Goal: Task Accomplishment & Management: Use online tool/utility

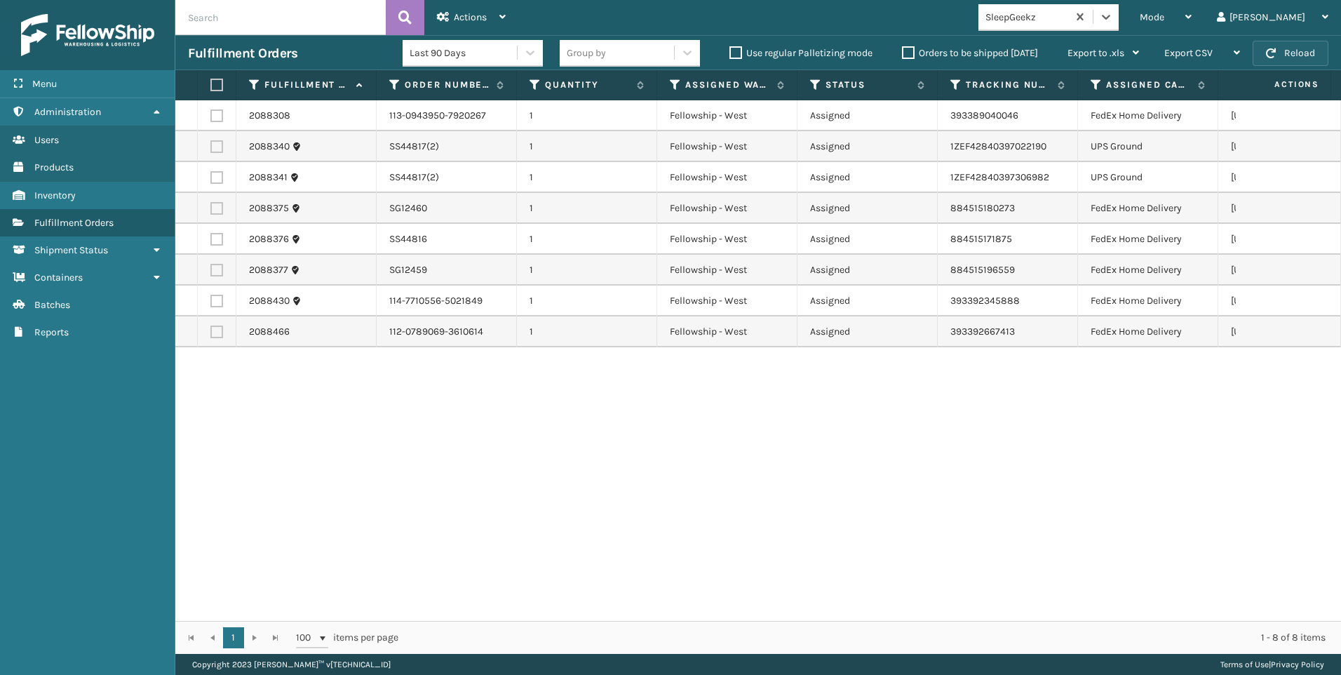
click at [1286, 62] on button "Reload" at bounding box center [1291, 53] width 76 height 25
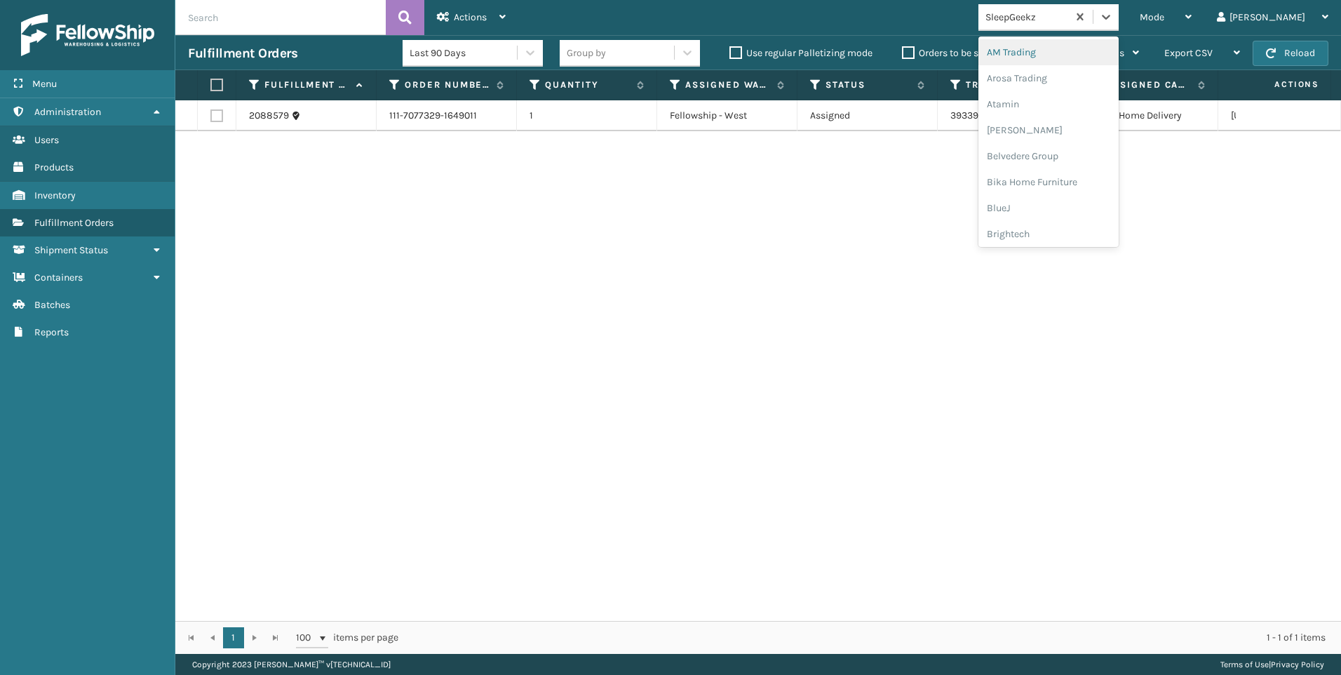
click at [1069, 20] on div "SleepGeekz" at bounding box center [1026, 17] width 83 height 15
click at [1107, 195] on div "Koolmore" at bounding box center [1048, 195] width 140 height 26
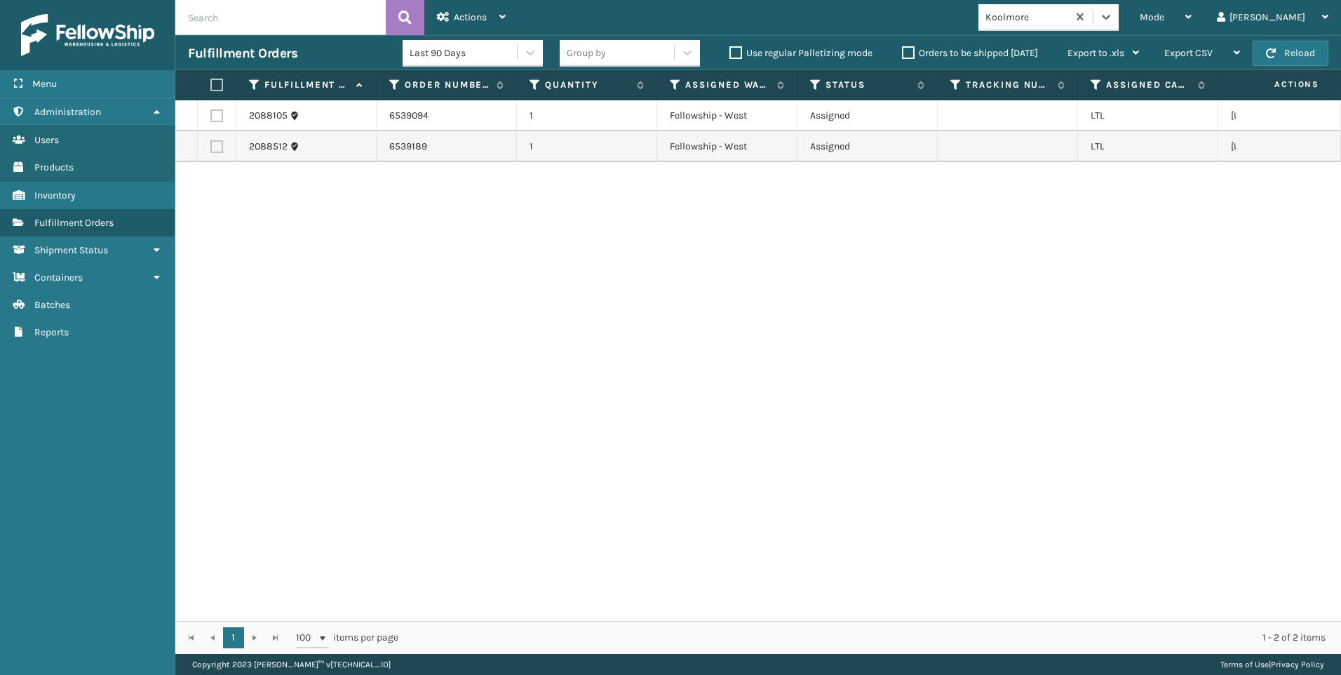
click at [299, 27] on input "text" at bounding box center [280, 17] width 210 height 35
click at [1164, 13] on span "Mode" at bounding box center [1152, 17] width 25 height 12
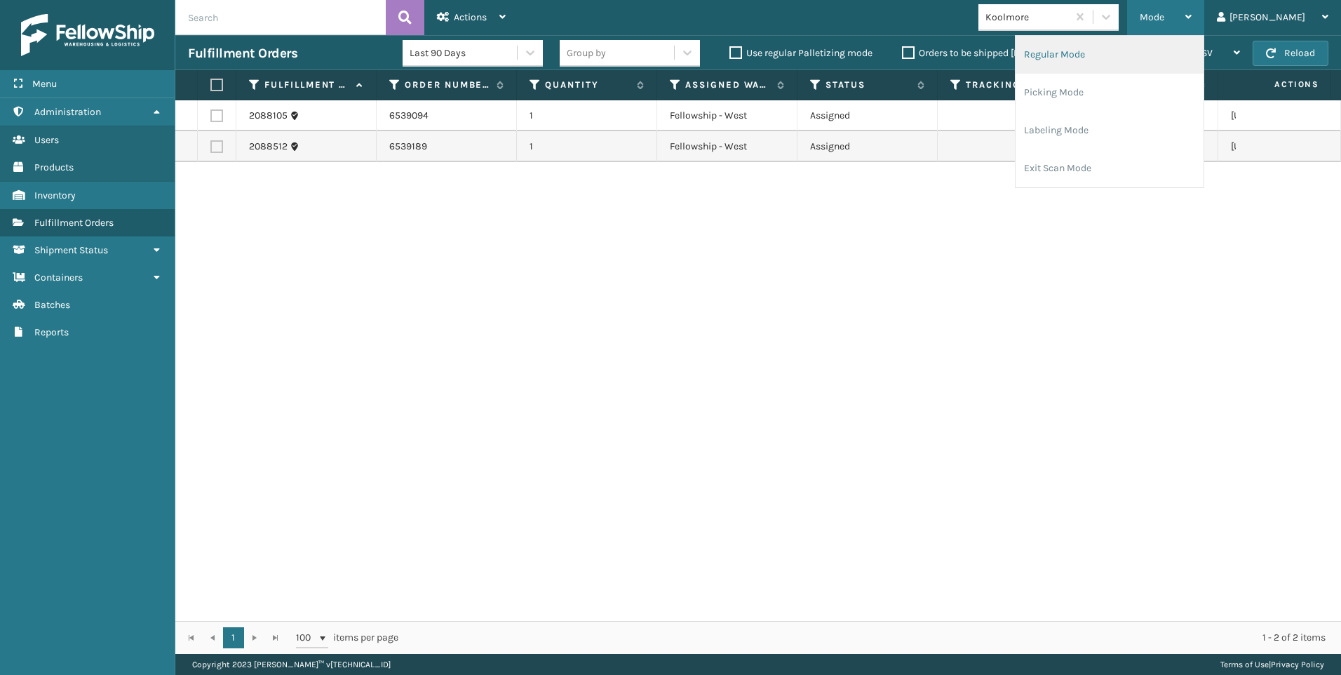
click at [1100, 39] on li "Regular Mode" at bounding box center [1110, 55] width 188 height 38
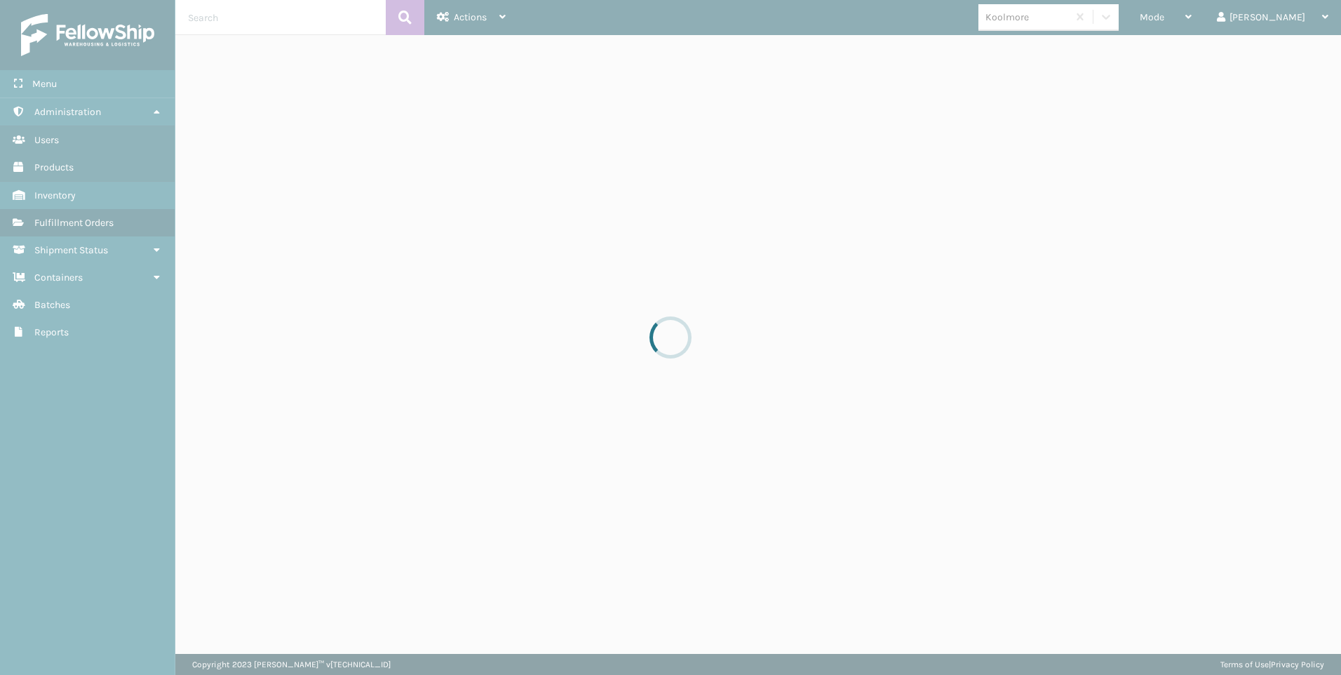
click at [241, 18] on div at bounding box center [670, 337] width 1341 height 675
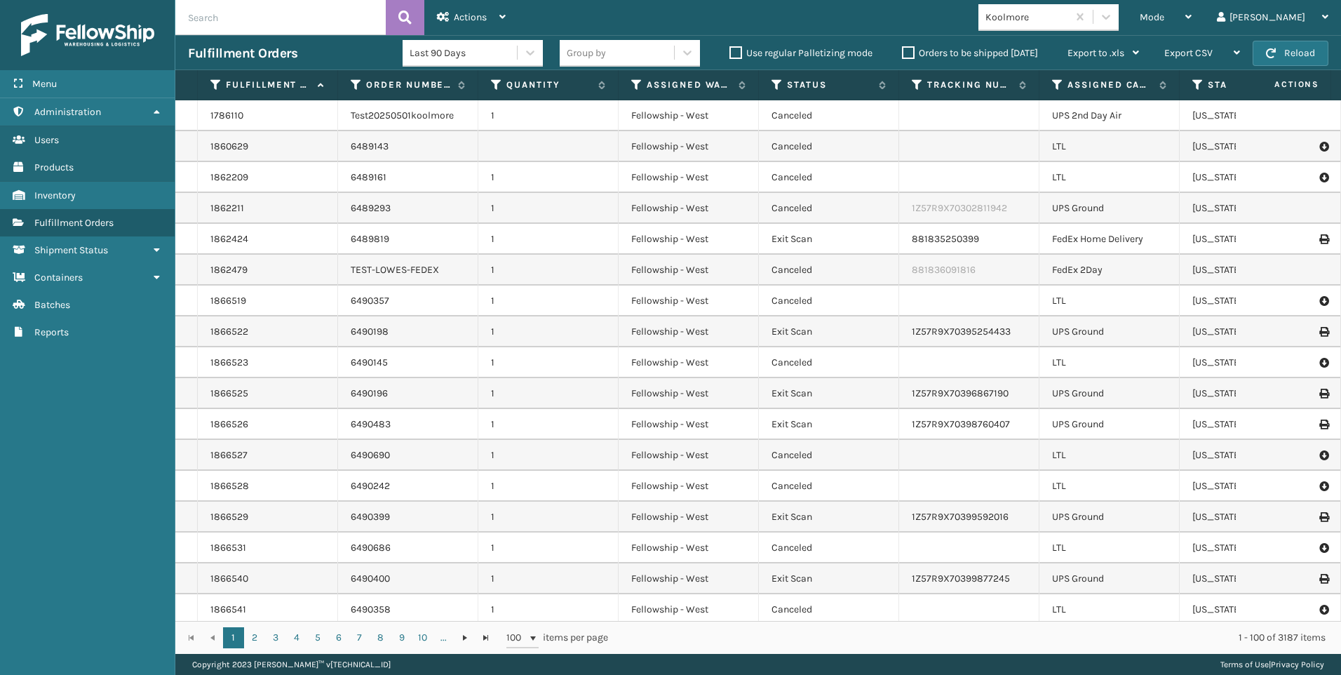
click at [241, 18] on input "text" at bounding box center [280, 17] width 210 height 35
type input "2087816"
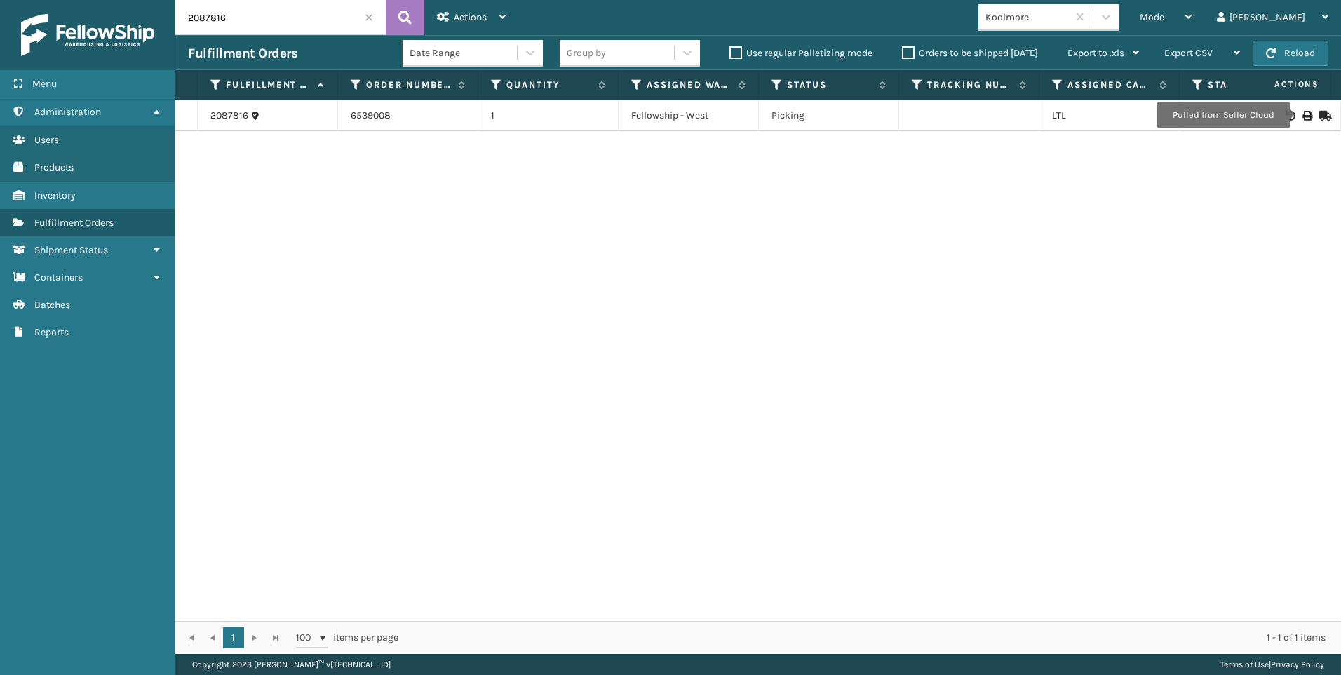
click at [1302, 115] on icon at bounding box center [1306, 116] width 8 height 10
click at [368, 20] on span at bounding box center [369, 17] width 8 height 8
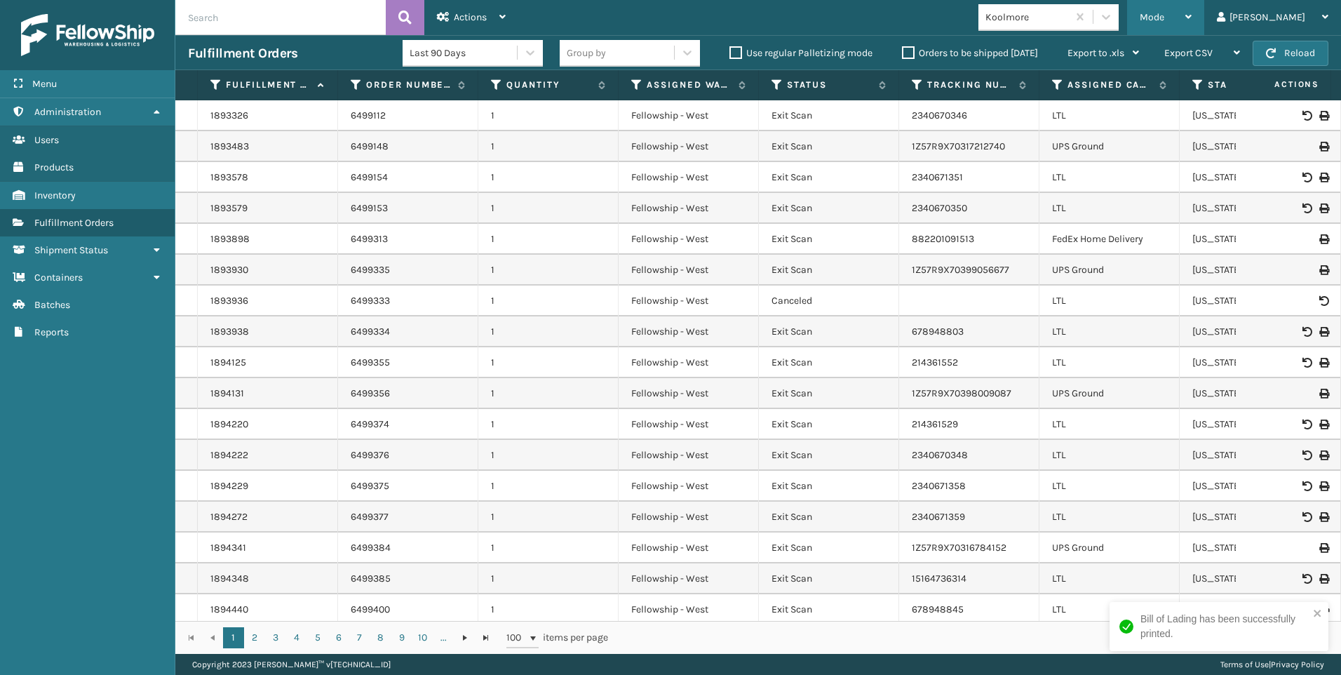
click at [1164, 14] on span "Mode" at bounding box center [1152, 17] width 25 height 12
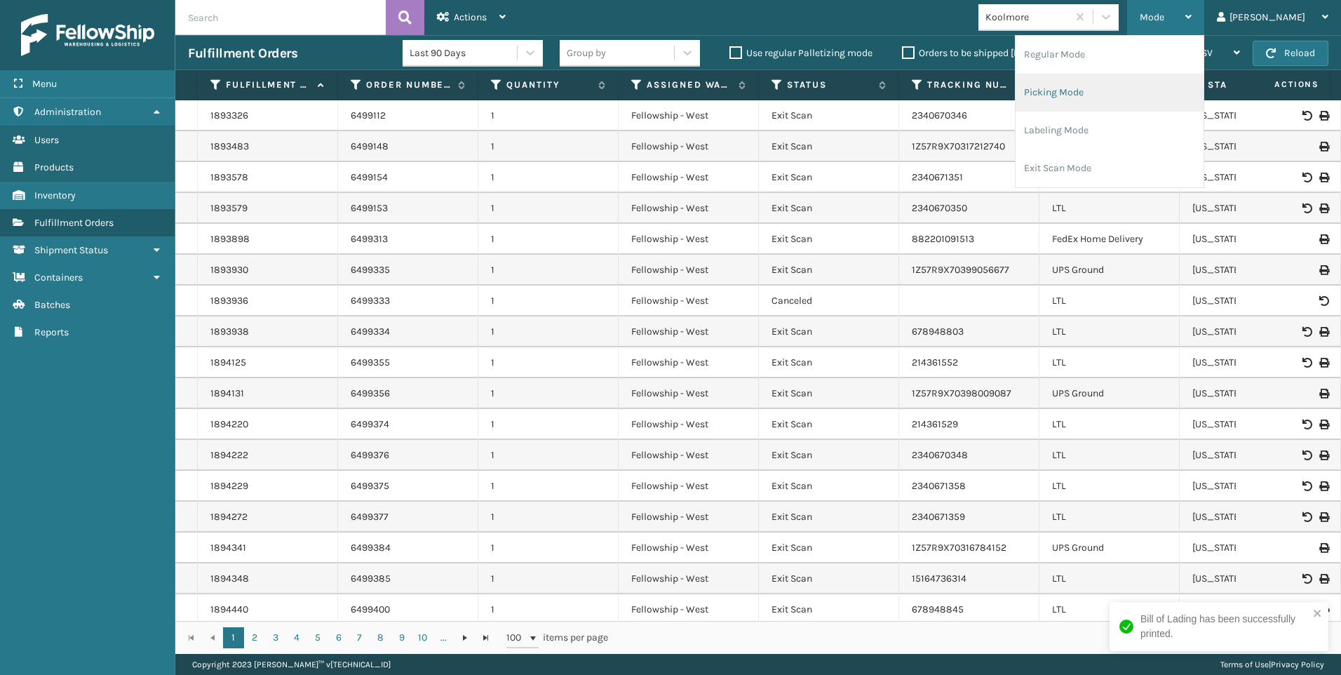
click at [1152, 100] on li "Picking Mode" at bounding box center [1110, 93] width 188 height 38
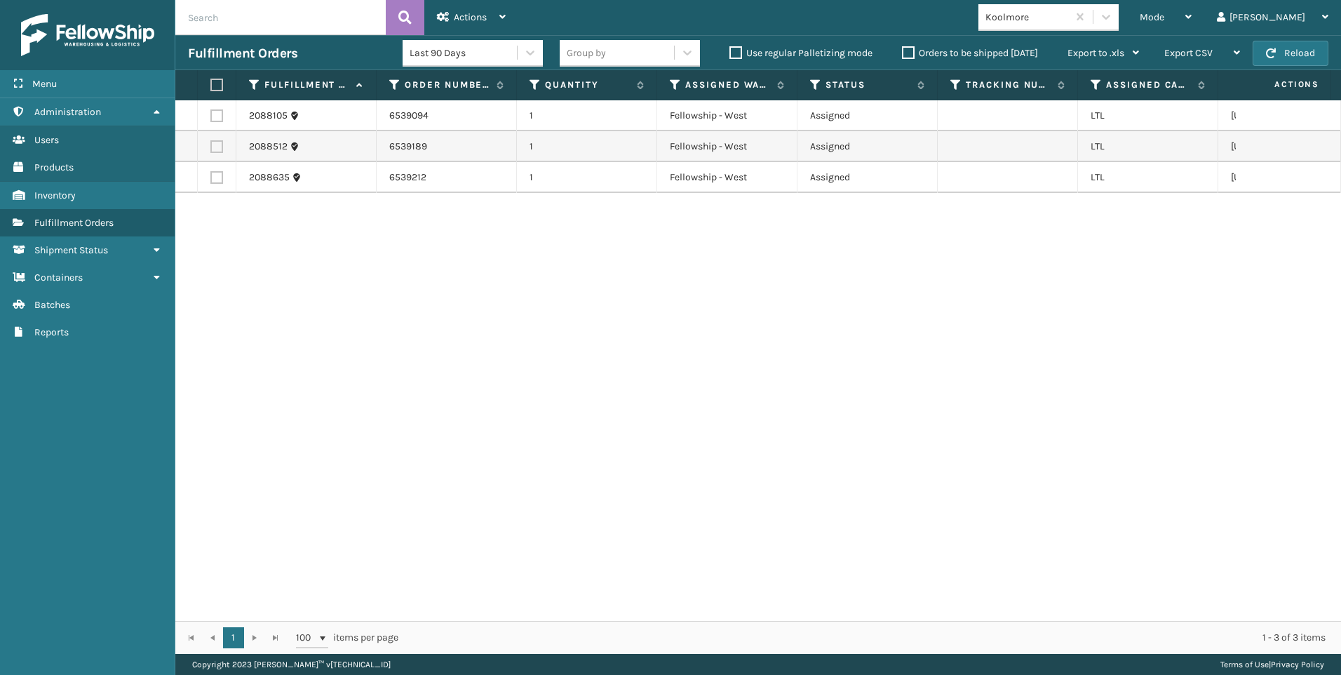
drag, startPoint x: 215, startPoint y: 84, endPoint x: 269, endPoint y: 69, distance: 55.3
click at [216, 84] on label at bounding box center [214, 85] width 8 height 13
click at [211, 84] on input "checkbox" at bounding box center [210, 85] width 1 height 9
checkbox input "true"
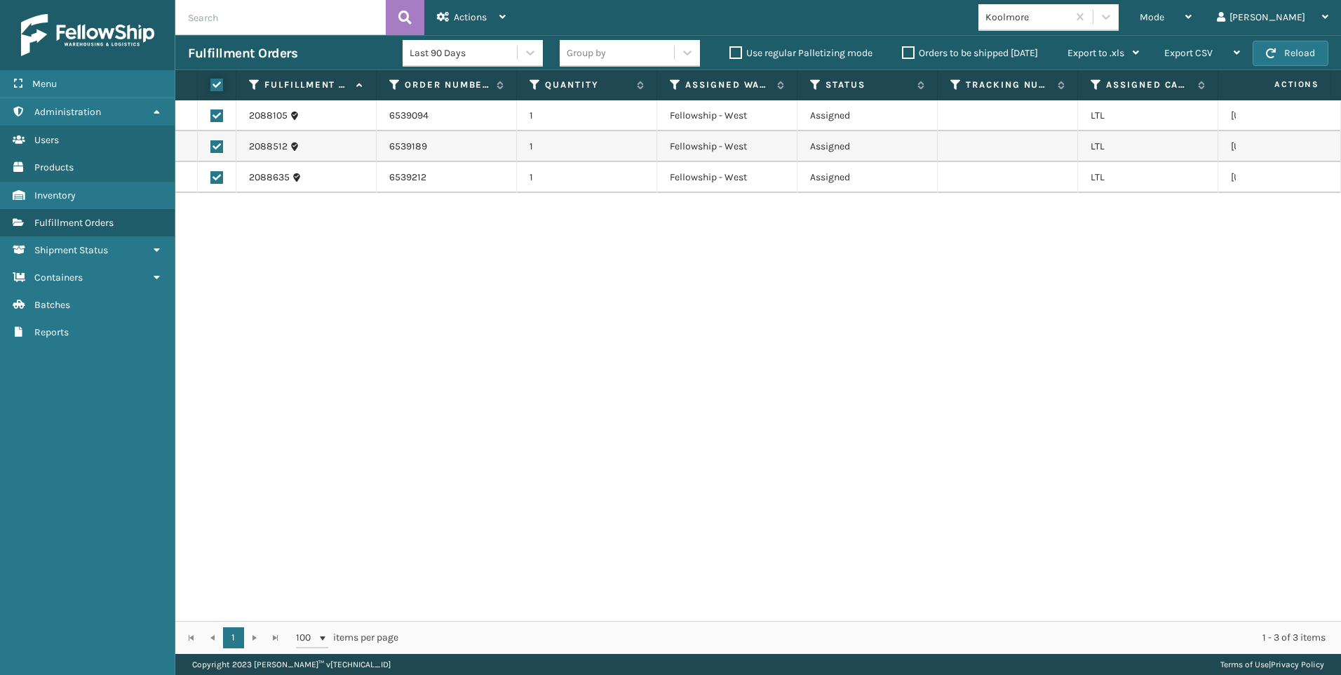
checkbox input "true"
click at [499, 22] on div "Actions" at bounding box center [471, 17] width 69 height 35
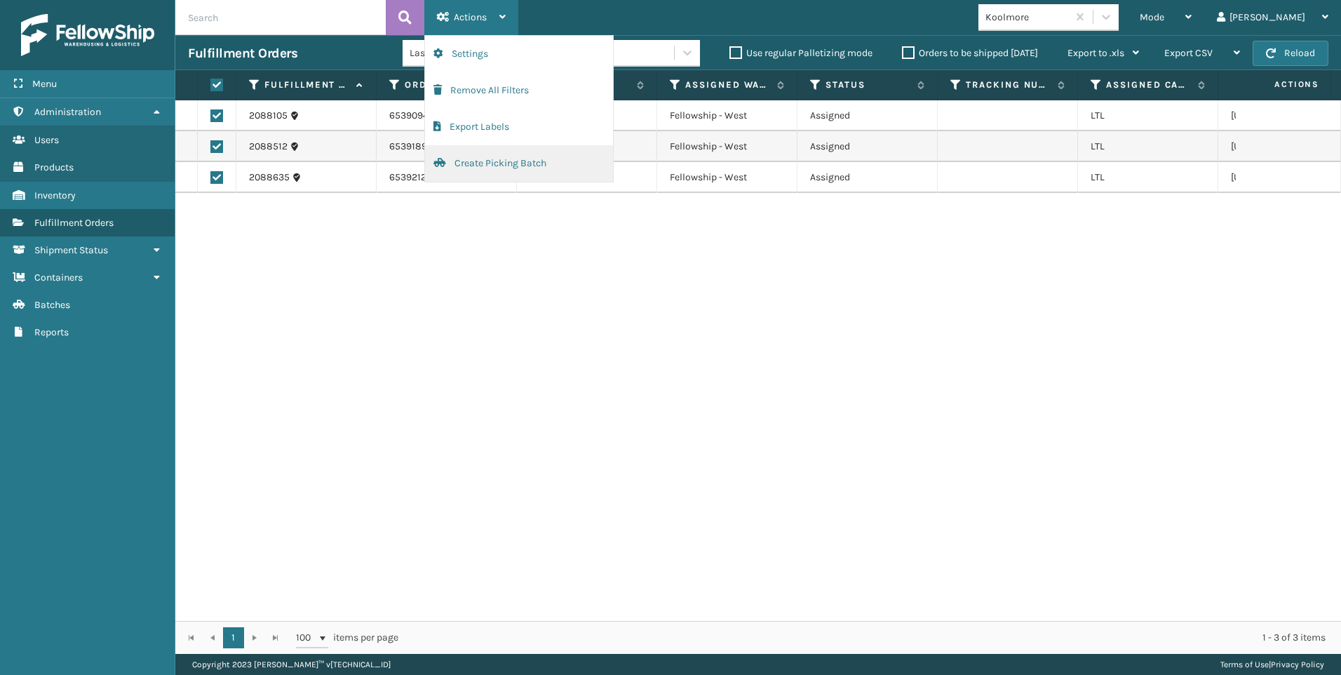
click at [523, 179] on button "Create Picking Batch" at bounding box center [519, 163] width 188 height 36
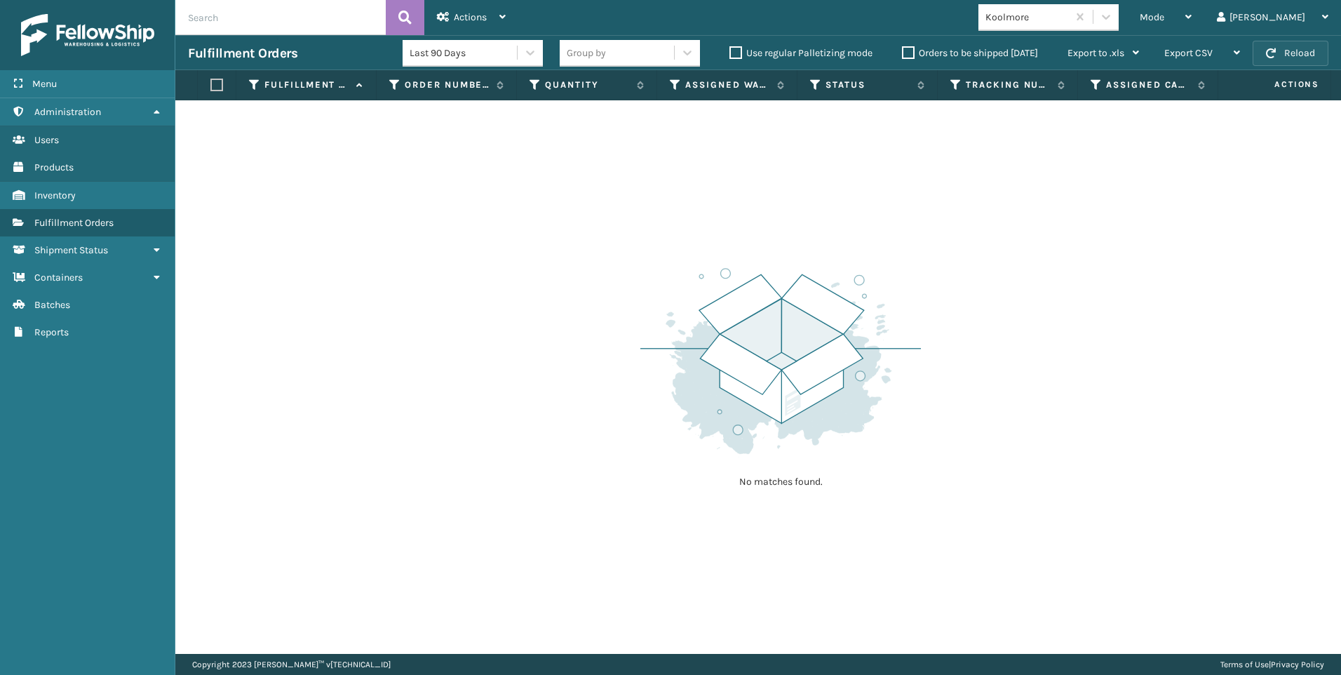
click at [1317, 55] on button "Reload" at bounding box center [1291, 53] width 76 height 25
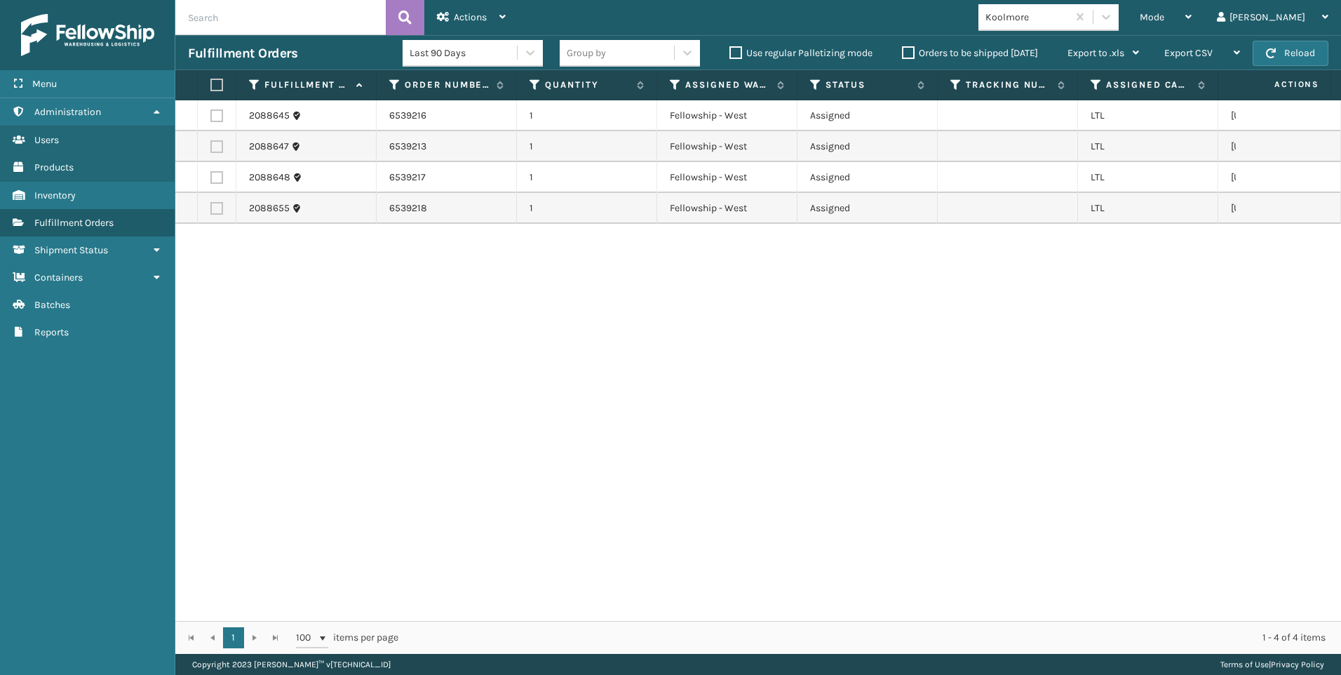
click at [218, 81] on label at bounding box center [214, 85] width 8 height 13
click at [211, 81] on input "checkbox" at bounding box center [210, 85] width 1 height 9
checkbox input "true"
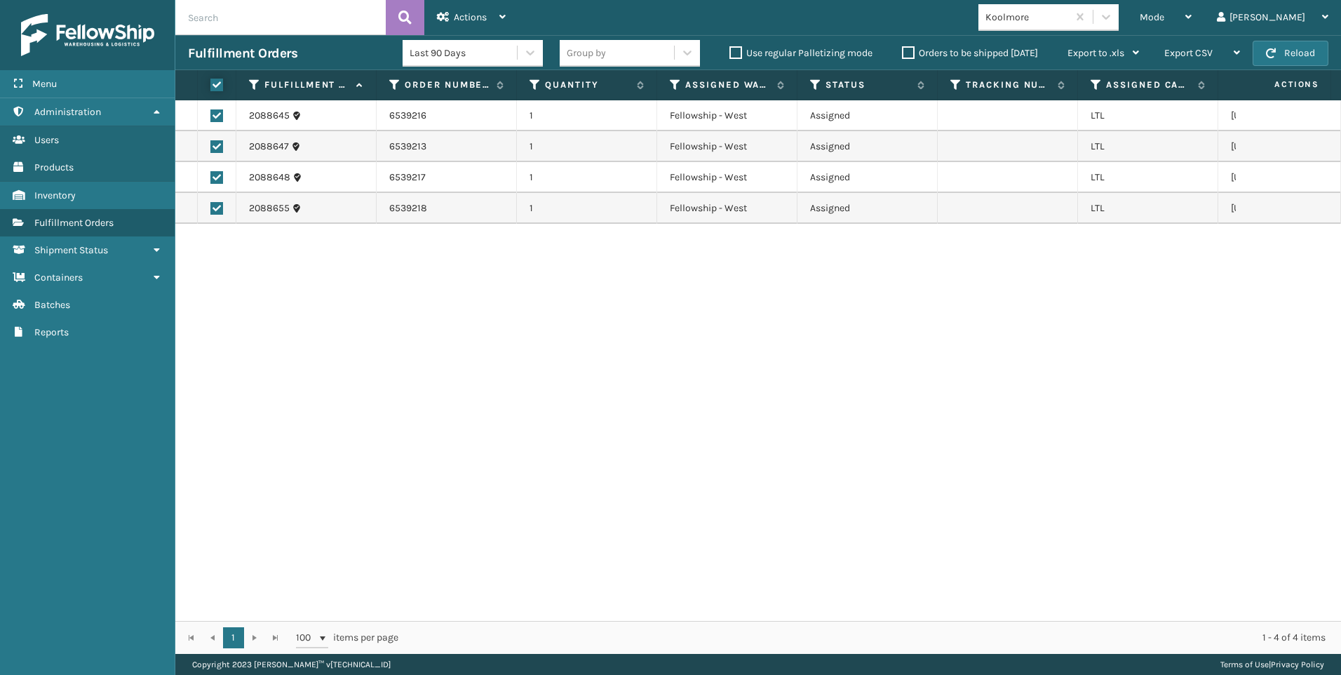
checkbox input "true"
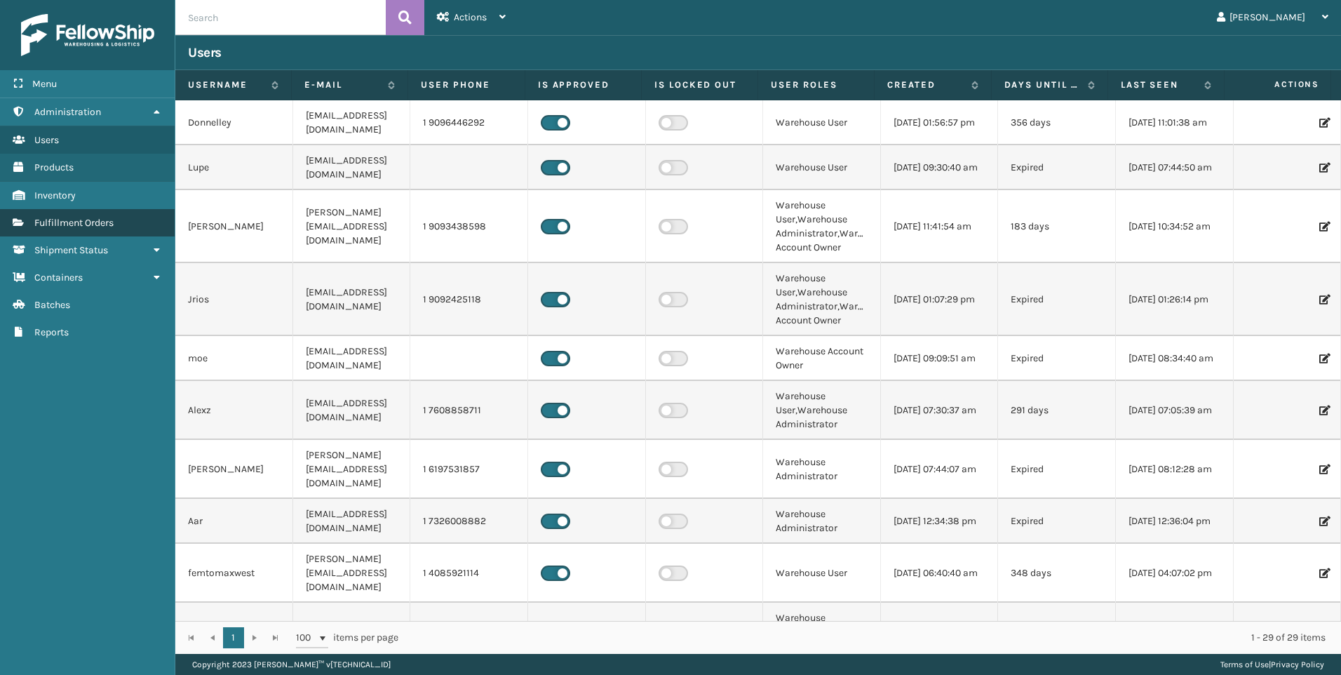
click at [92, 215] on link "Fulfillment Orders" at bounding box center [87, 222] width 175 height 27
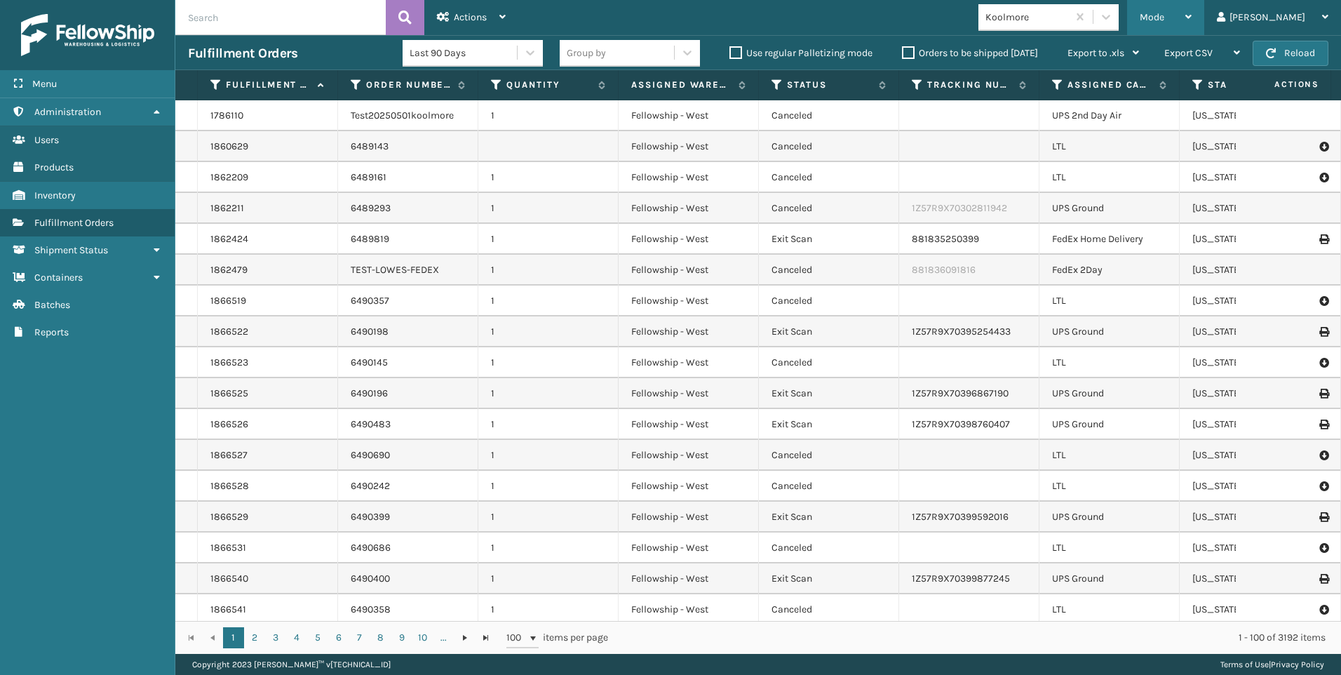
click at [1164, 19] on span "Mode" at bounding box center [1152, 17] width 25 height 12
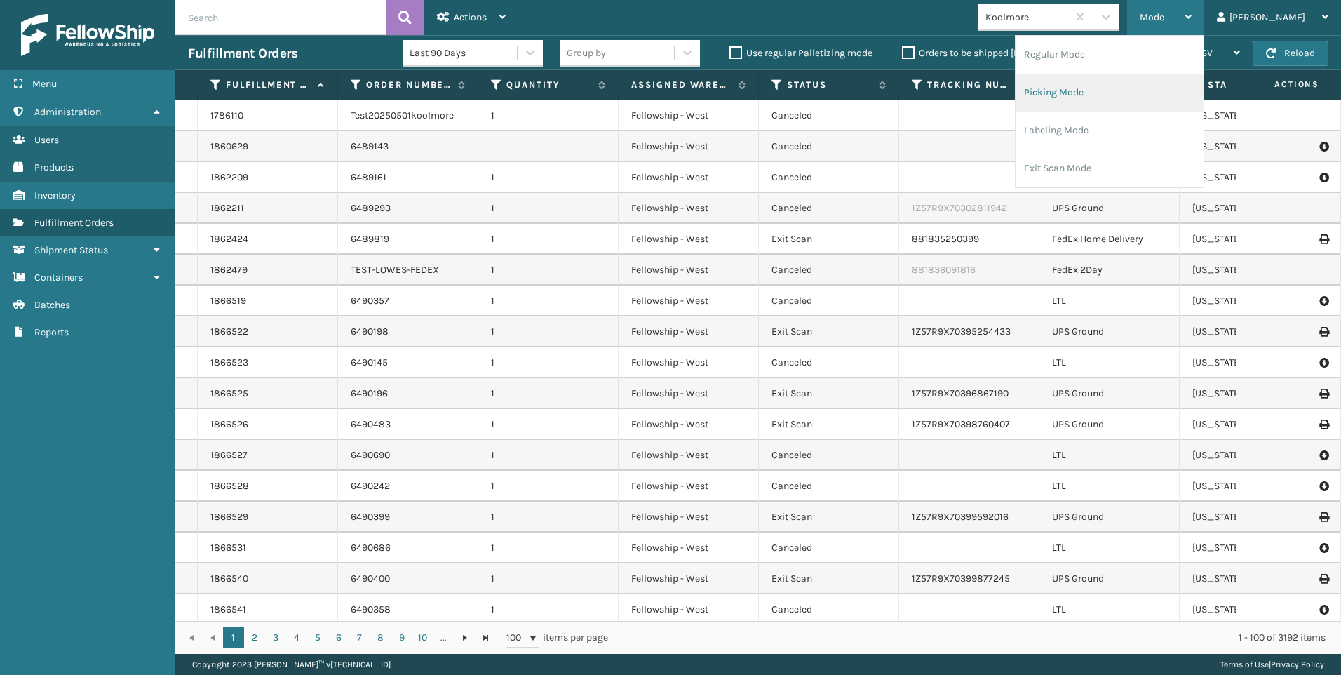
click at [1150, 101] on li "Picking Mode" at bounding box center [1110, 93] width 188 height 38
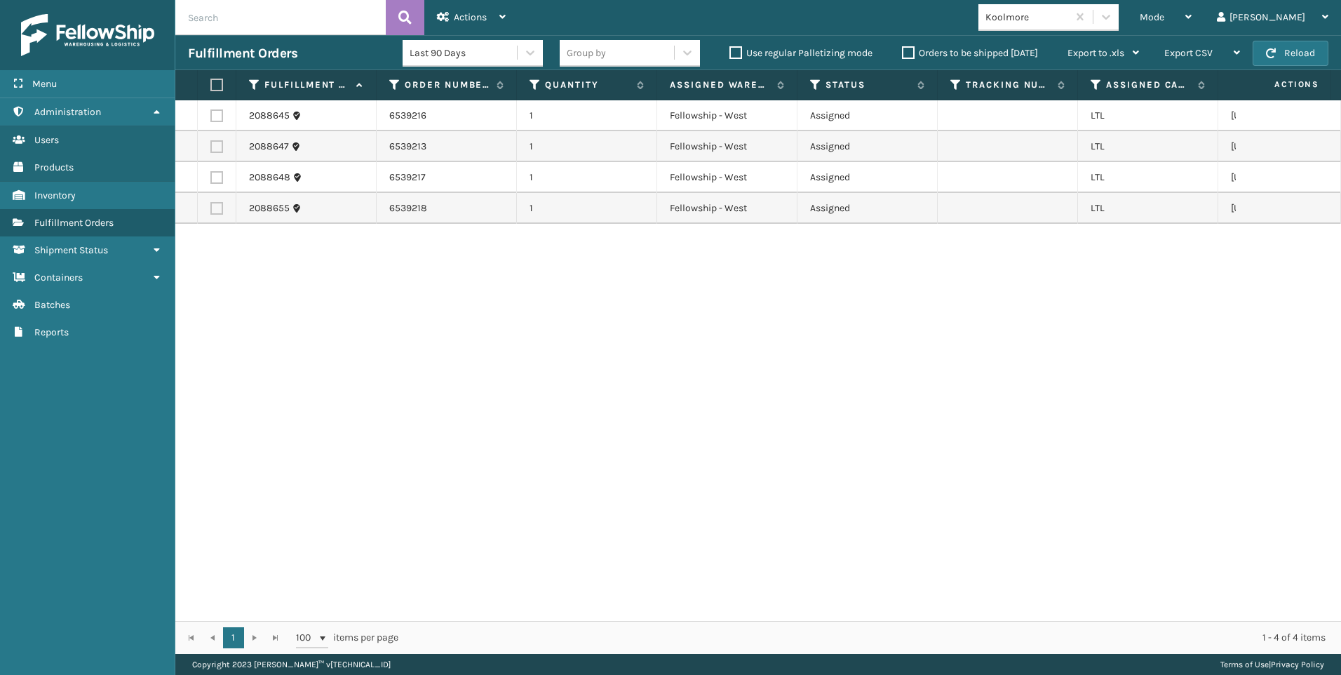
click at [218, 81] on label at bounding box center [214, 85] width 8 height 13
click at [211, 81] on input "checkbox" at bounding box center [210, 85] width 1 height 9
checkbox input "true"
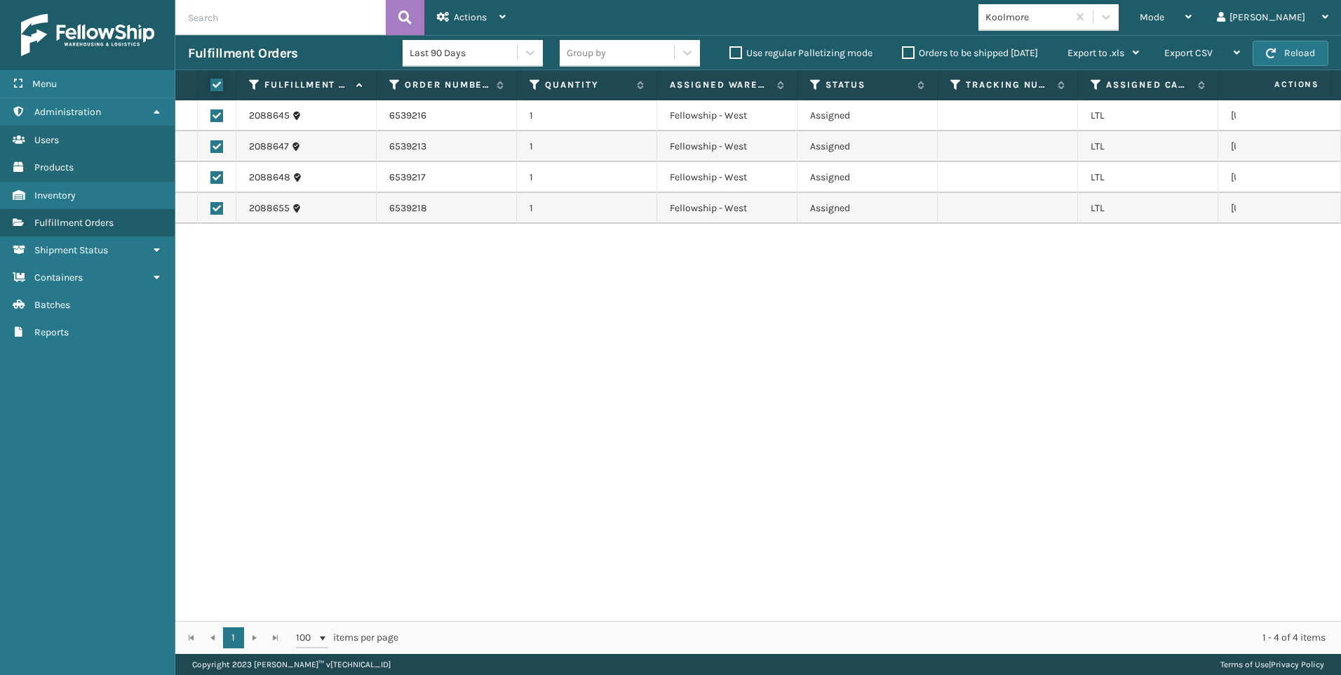
checkbox input "true"
click at [473, 15] on span "Actions" at bounding box center [470, 17] width 33 height 12
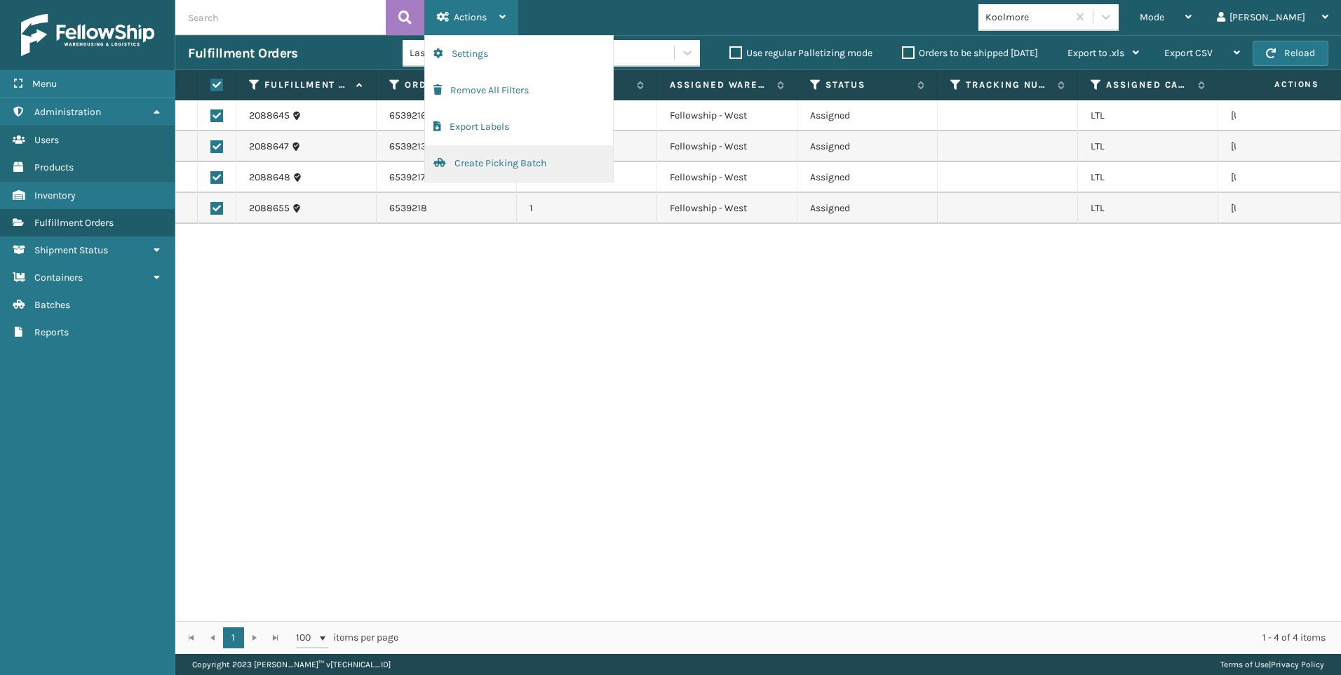
click at [488, 165] on button "Create Picking Batch" at bounding box center [519, 163] width 188 height 36
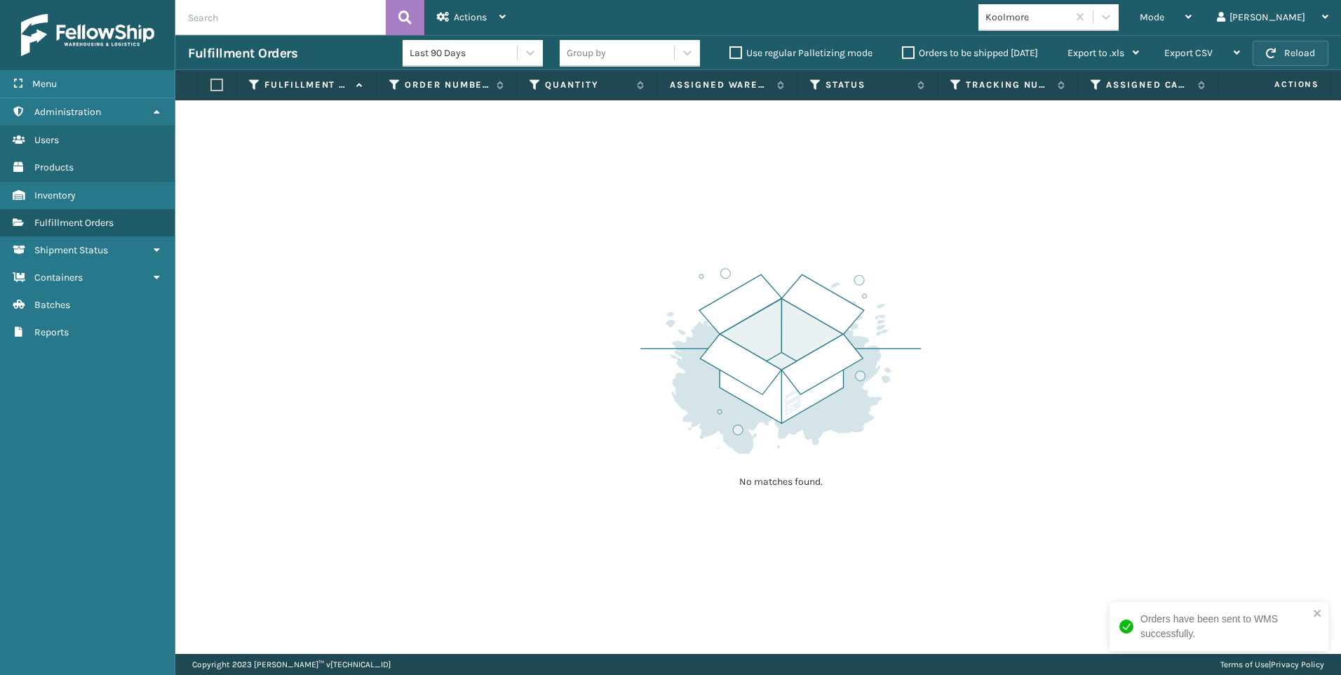
click at [1300, 52] on button "Reload" at bounding box center [1291, 53] width 76 height 25
click at [1263, 36] on div "Fulfillment Orders Last 90 Days Group by Use regular Palletizing mode Orders to…" at bounding box center [758, 52] width 1166 height 35
click at [1192, 32] on div "Mode" at bounding box center [1166, 17] width 52 height 35
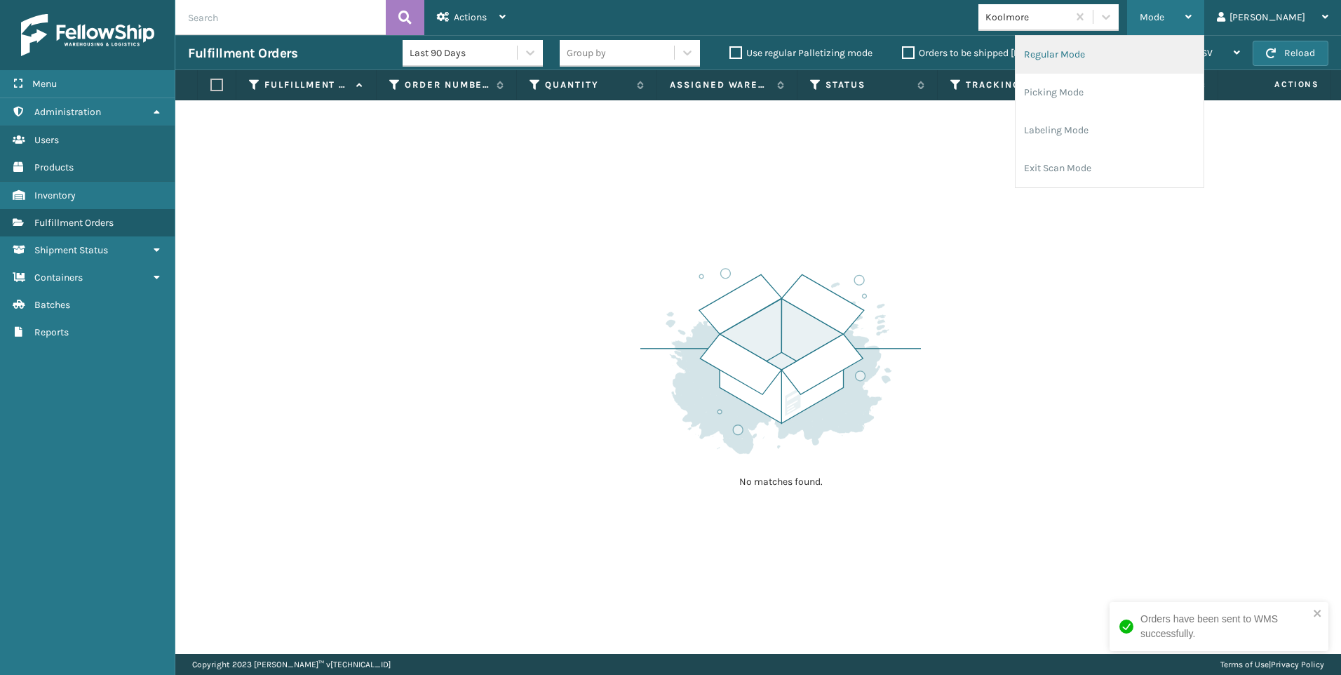
click at [1185, 59] on li "Regular Mode" at bounding box center [1110, 55] width 188 height 38
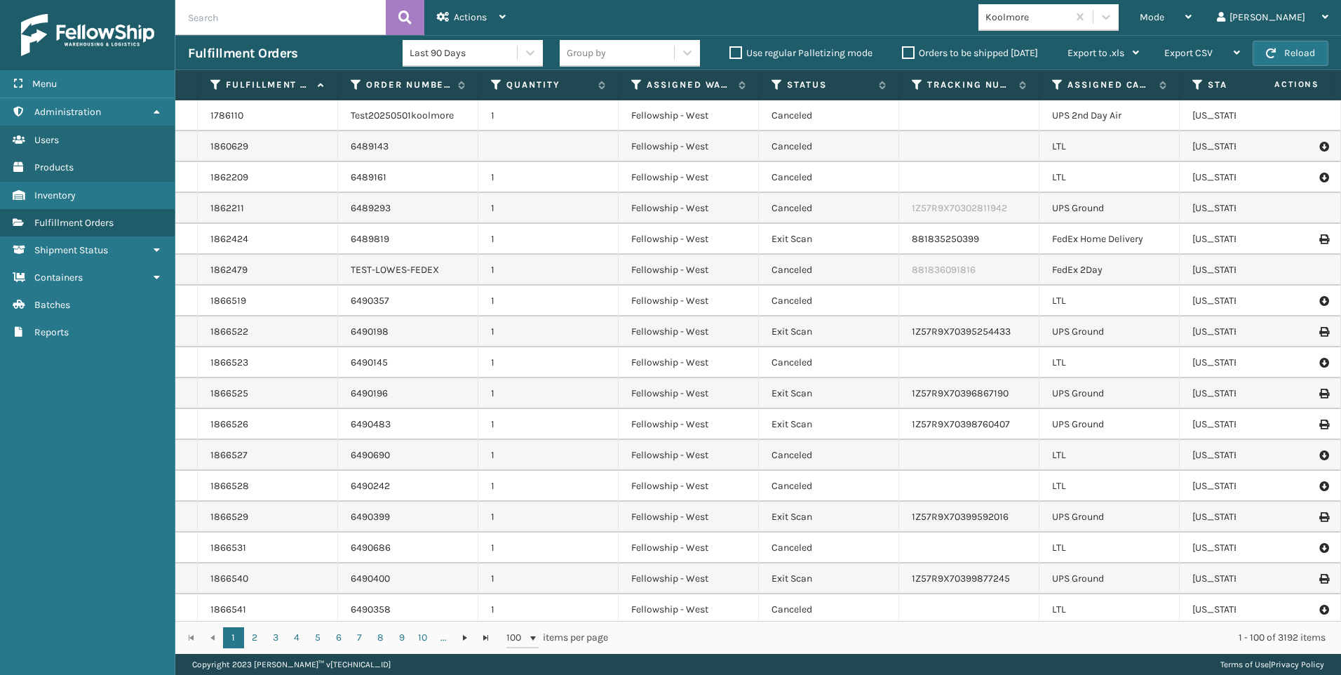
click at [287, 11] on input "text" at bounding box center [280, 17] width 210 height 35
paste input "2088105"
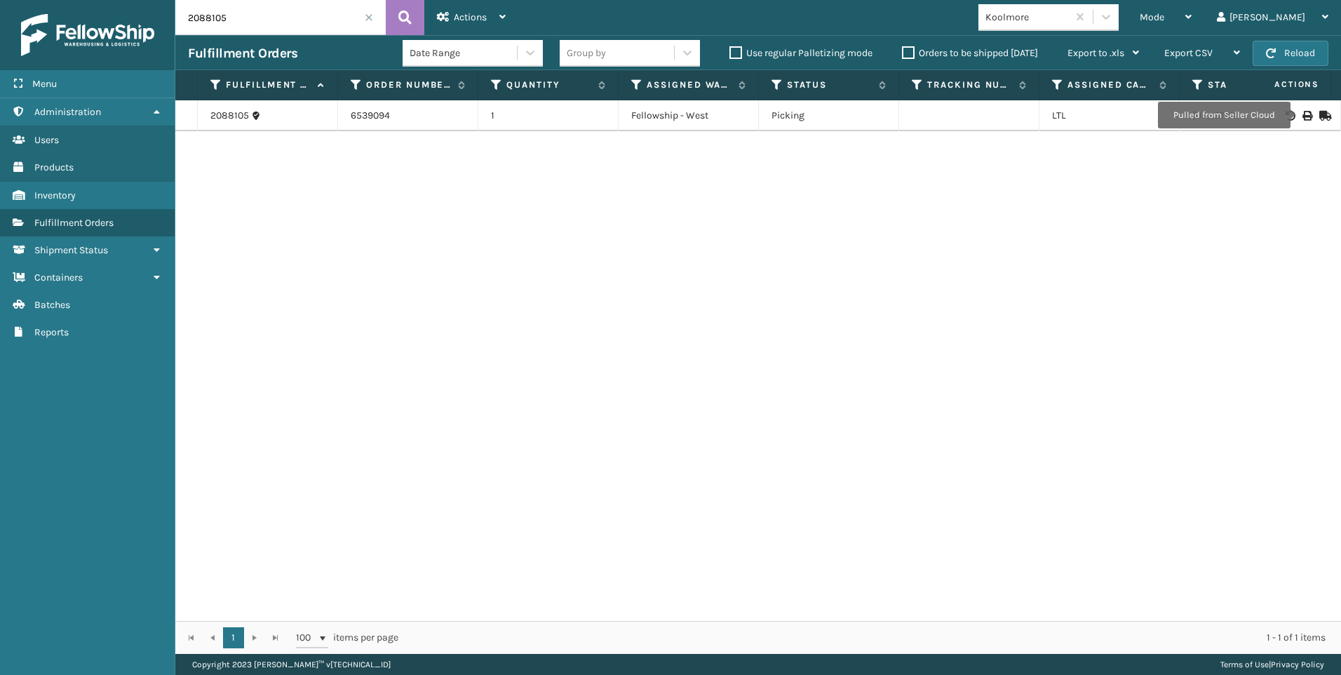
click at [1302, 115] on icon at bounding box center [1306, 116] width 8 height 10
drag, startPoint x: 253, startPoint y: 22, endPoint x: 72, endPoint y: 32, distance: 181.2
click at [72, 0] on div "Menu Administration Users Products Inventory Fulfillment Orders Shipment Status…" at bounding box center [670, 0] width 1341 height 0
paste input "512"
click at [405, 21] on icon at bounding box center [404, 17] width 13 height 21
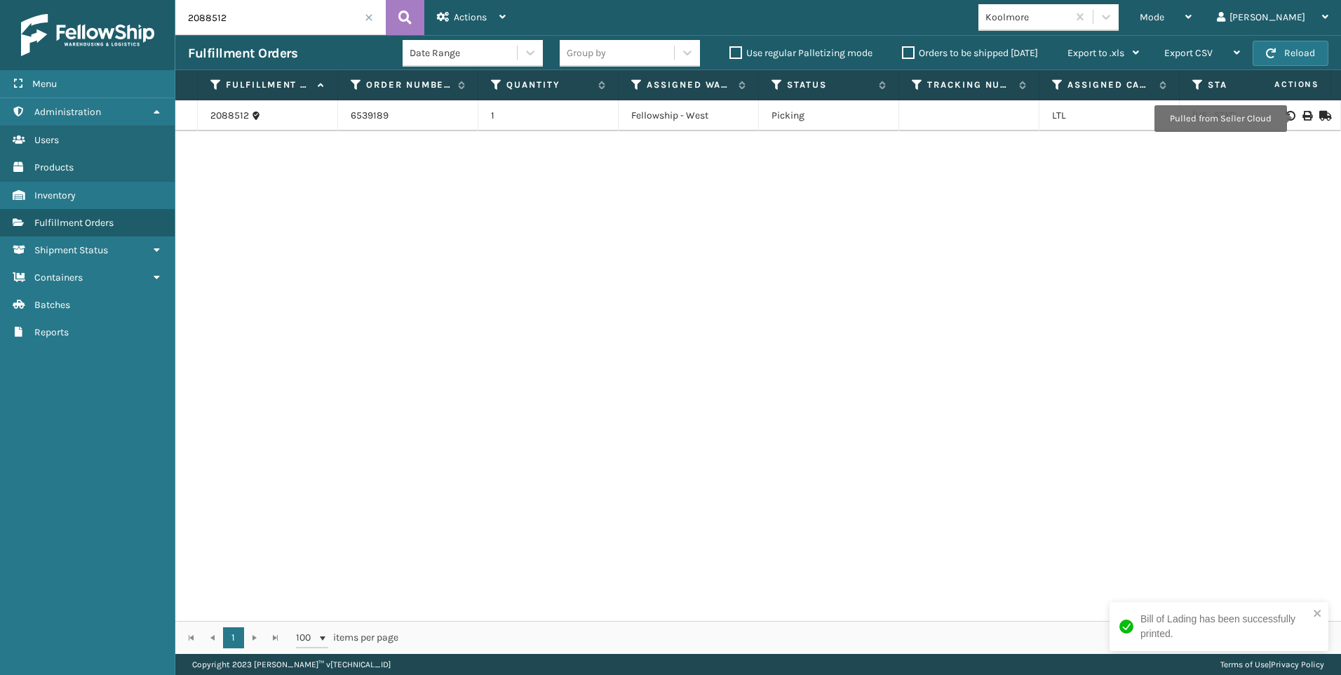
click at [1302, 119] on icon at bounding box center [1306, 116] width 8 height 10
drag, startPoint x: 215, startPoint y: 20, endPoint x: 175, endPoint y: 16, distance: 40.1
click at [175, 0] on div "Menu Administration Users Products Inventory Fulfillment Orders Shipment Status…" at bounding box center [670, 0] width 1341 height 0
paste input "635"
click at [410, 18] on icon at bounding box center [404, 17] width 13 height 21
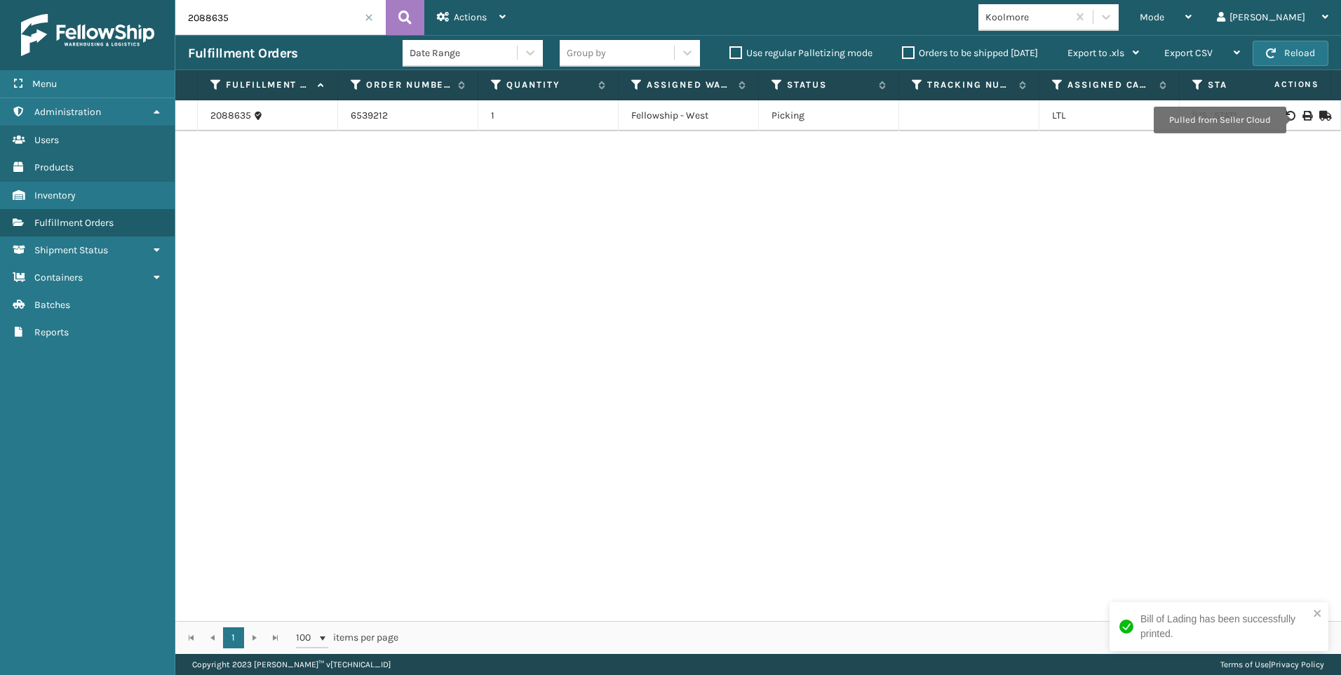
click at [1302, 120] on icon at bounding box center [1306, 116] width 8 height 10
drag, startPoint x: 258, startPoint y: 15, endPoint x: 156, endPoint y: 34, distance: 103.5
click at [156, 0] on div "Menu Administration Users Products Inventory Fulfillment Orders Shipment Status…" at bounding box center [670, 0] width 1341 height 0
paste input "47"
click at [395, 23] on button at bounding box center [405, 17] width 39 height 35
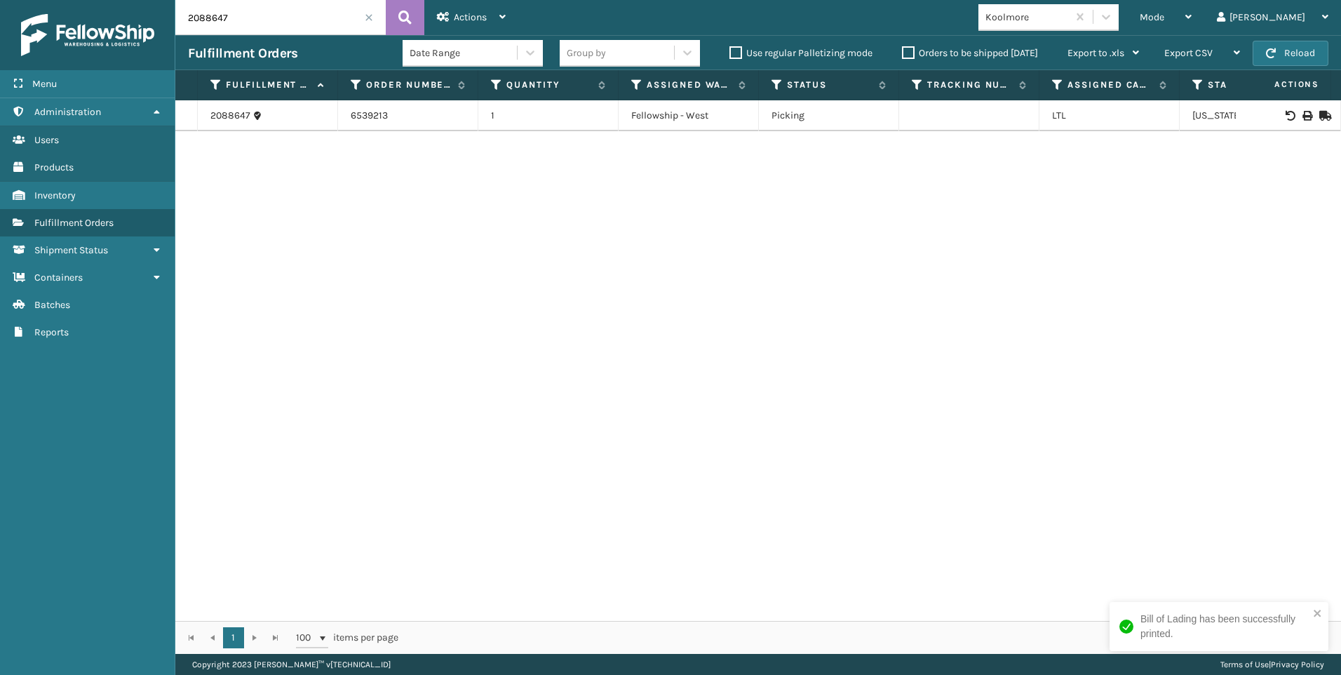
click at [1302, 115] on icon at bounding box center [1306, 116] width 8 height 10
drag, startPoint x: 173, startPoint y: 17, endPoint x: 129, endPoint y: 34, distance: 47.5
click at [55, 0] on div "Menu Administration Users Products Inventory Fulfillment Orders Shipment Status…" at bounding box center [670, 0] width 1341 height 0
paste input "5"
click at [400, 6] on button at bounding box center [405, 17] width 39 height 35
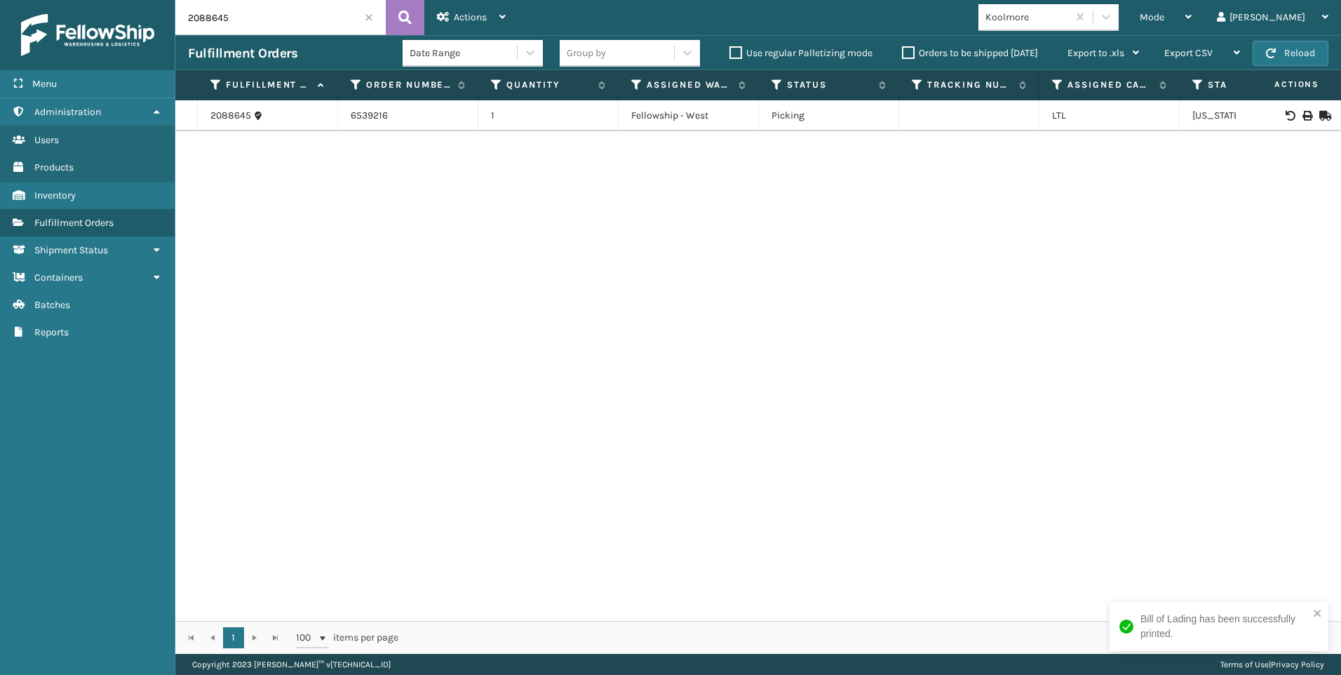
click at [1291, 112] on div at bounding box center [1287, 116] width 79 height 10
click at [1302, 114] on icon at bounding box center [1306, 116] width 8 height 10
drag, startPoint x: 269, startPoint y: 27, endPoint x: 103, endPoint y: 28, distance: 165.5
click at [103, 0] on div "Menu Administration Users Products Inventory Fulfillment Orders Shipment Status…" at bounding box center [670, 0] width 1341 height 0
paste input "8"
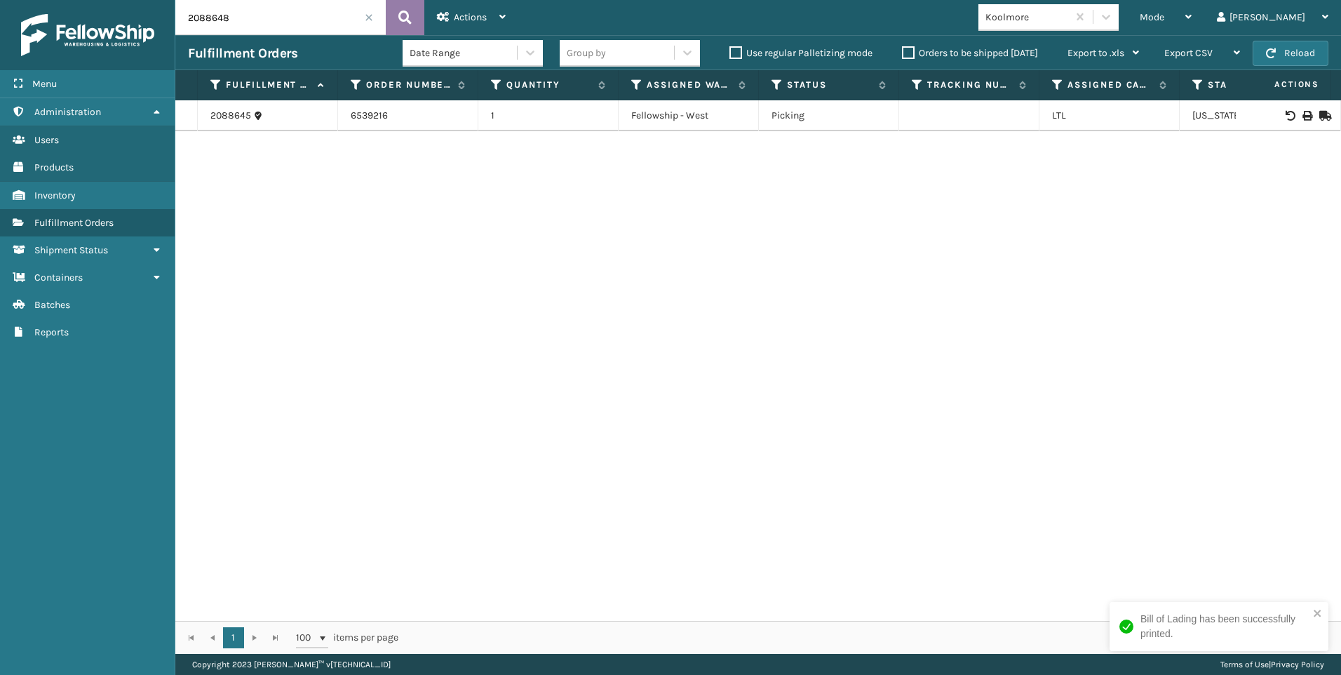
click at [386, 13] on button at bounding box center [405, 17] width 39 height 35
click at [1302, 115] on icon at bounding box center [1306, 116] width 8 height 10
drag, startPoint x: 109, startPoint y: 20, endPoint x: 301, endPoint y: 15, distance: 192.2
click at [100, 0] on div "Menu Administration Users Products Inventory Fulfillment Orders Shipment Status…" at bounding box center [670, 0] width 1341 height 0
paste input "55"
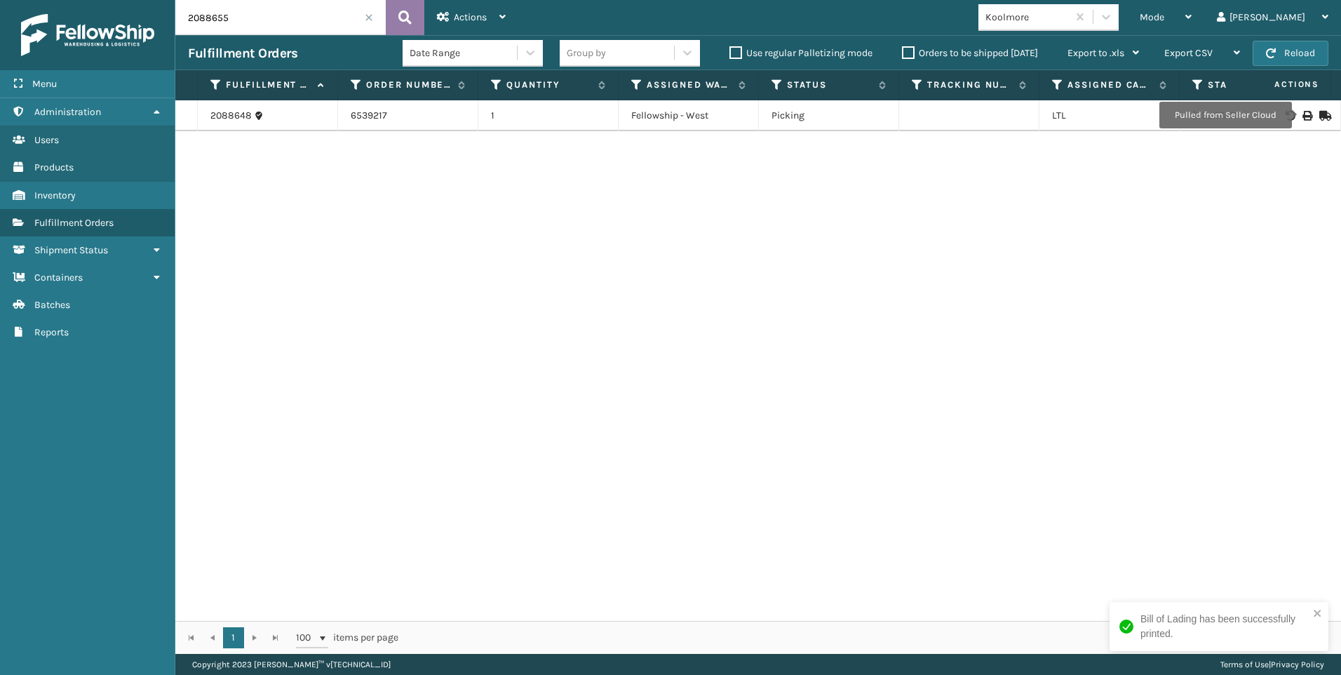
type input "2088655"
click at [411, 36] on div "Date Range" at bounding box center [473, 53] width 140 height 35
click at [409, 26] on icon at bounding box center [404, 17] width 13 height 21
click at [1302, 114] on icon at bounding box center [1306, 116] width 8 height 10
